Goal: Task Accomplishment & Management: Use online tool/utility

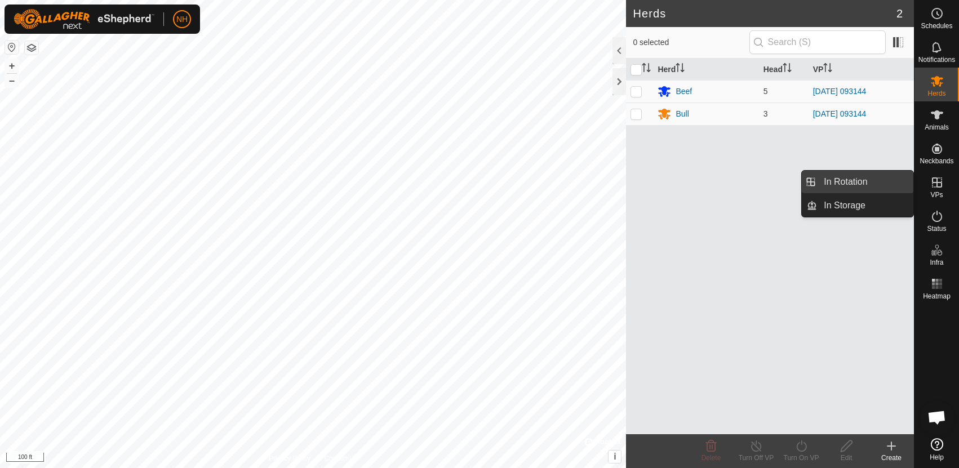
click at [892, 182] on link "In Rotation" at bounding box center [865, 182] width 96 height 23
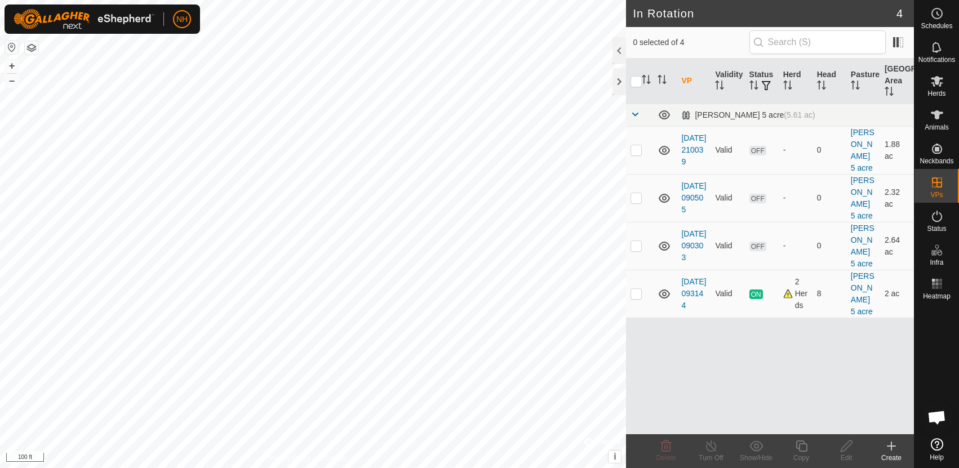
click at [893, 449] on icon at bounding box center [892, 446] width 14 height 14
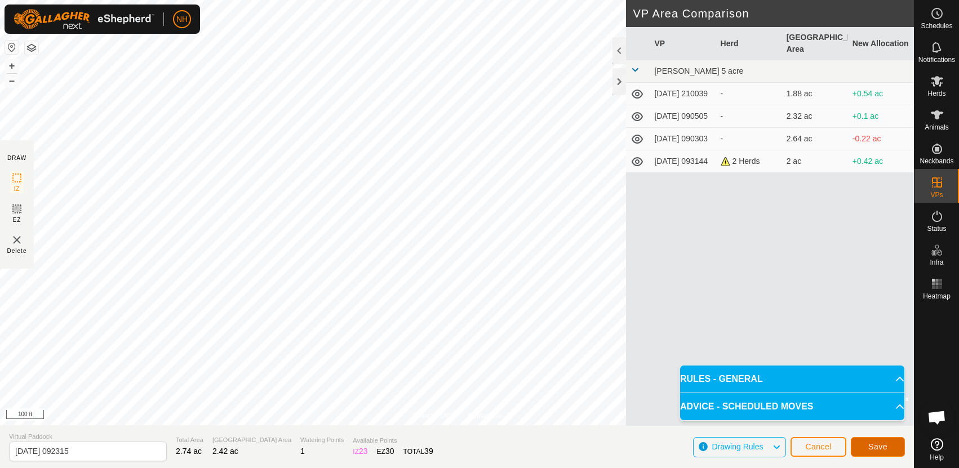
click at [880, 452] on button "Save" at bounding box center [878, 447] width 54 height 20
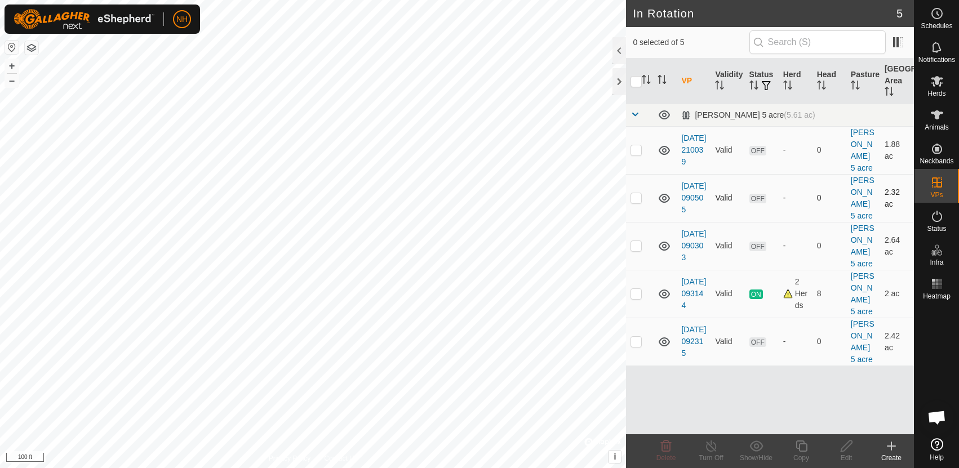
checkbox input "true"
click at [638, 154] on td at bounding box center [639, 150] width 27 height 48
checkbox input "false"
click at [633, 339] on p-checkbox at bounding box center [635, 341] width 11 height 9
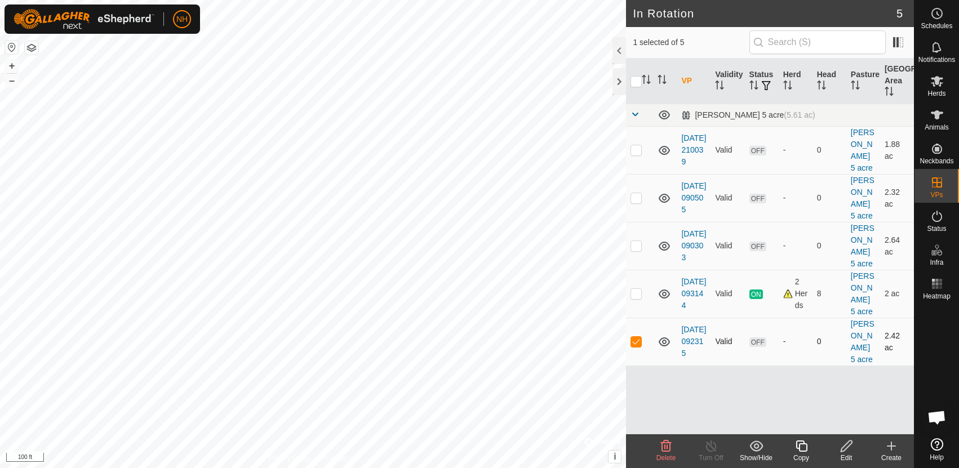
checkbox input "false"
